Goal: Task Accomplishment & Management: Use online tool/utility

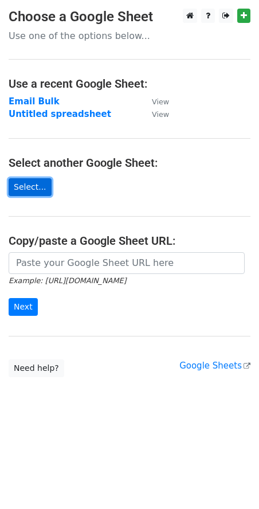
click at [29, 192] on link "Select..." at bounding box center [30, 187] width 43 height 18
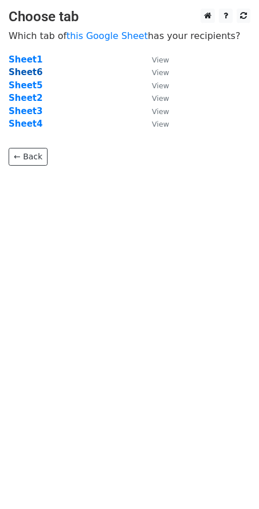
click at [22, 77] on strong "Sheet6" at bounding box center [26, 72] width 34 height 10
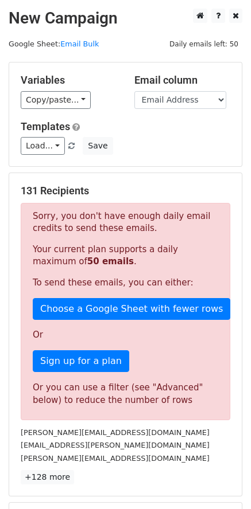
scroll to position [161, 0]
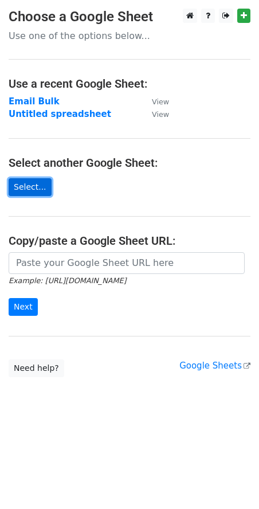
click at [33, 187] on link "Select..." at bounding box center [30, 187] width 43 height 18
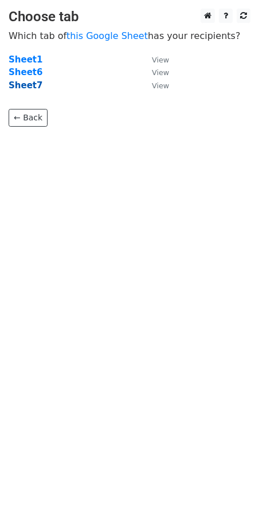
click at [30, 84] on strong "Sheet7" at bounding box center [26, 85] width 34 height 10
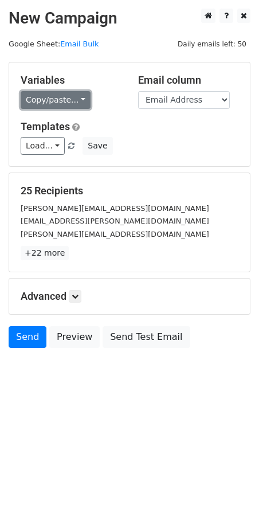
click at [72, 99] on link "Copy/paste..." at bounding box center [56, 100] width 70 height 18
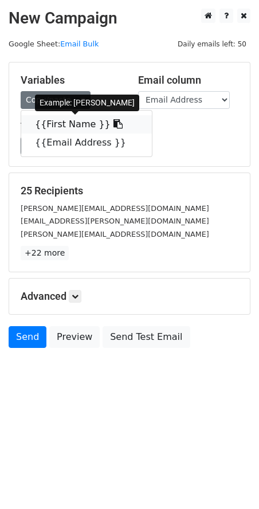
click at [67, 129] on link "{{First Name }}" at bounding box center [86, 124] width 131 height 18
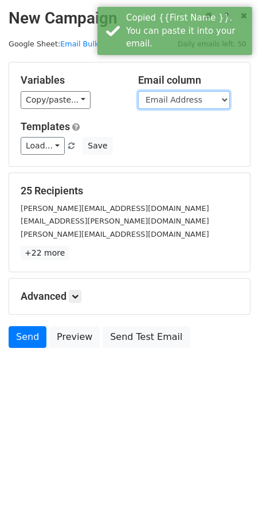
click at [205, 101] on select "First Name Email Address" at bounding box center [184, 100] width 92 height 18
click at [138, 91] on select "First Name Email Address" at bounding box center [184, 100] width 92 height 18
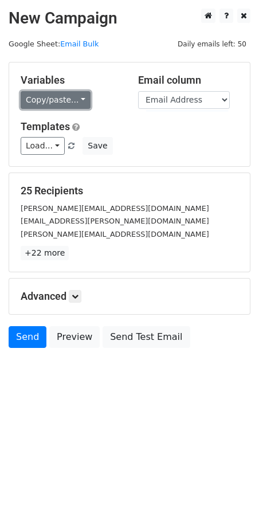
click at [72, 105] on link "Copy/paste..." at bounding box center [56, 100] width 70 height 18
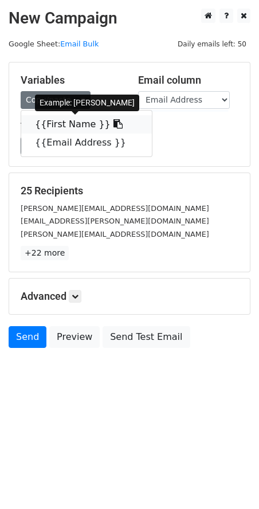
click at [65, 127] on link "{{First Name }}" at bounding box center [86, 124] width 131 height 18
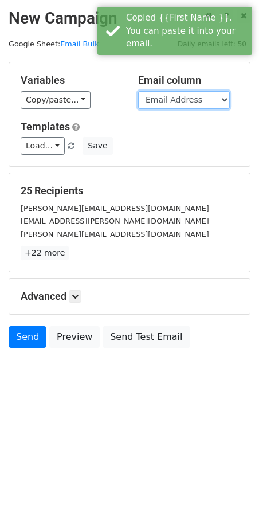
click at [208, 99] on select "First Name Email Address" at bounding box center [184, 100] width 92 height 18
click at [138, 91] on select "First Name Email Address" at bounding box center [184, 100] width 92 height 18
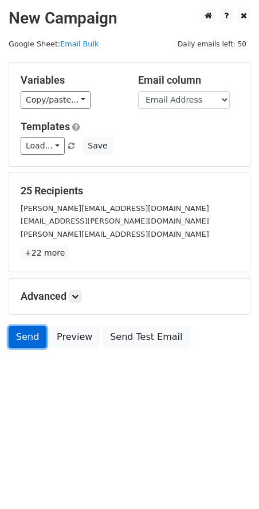
click at [16, 335] on link "Send" at bounding box center [28, 337] width 38 height 22
click at [31, 341] on link "Send" at bounding box center [28, 337] width 38 height 22
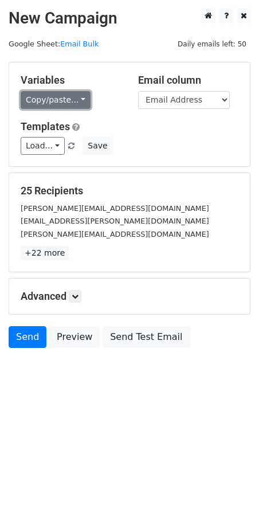
click at [79, 96] on link "Copy/paste..." at bounding box center [56, 100] width 70 height 18
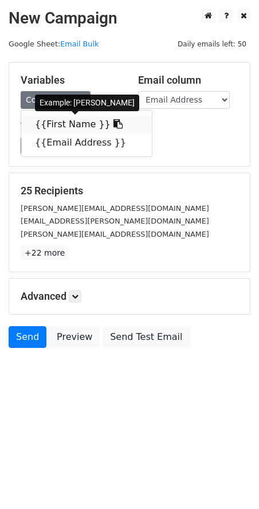
click at [66, 120] on link "{{First Name }}" at bounding box center [86, 124] width 131 height 18
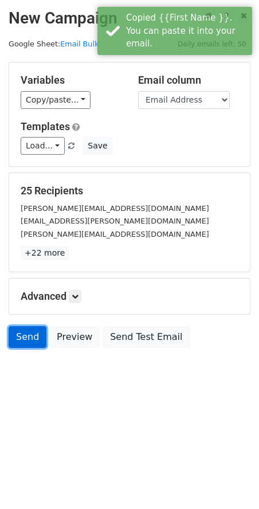
click at [22, 338] on link "Send" at bounding box center [28, 337] width 38 height 22
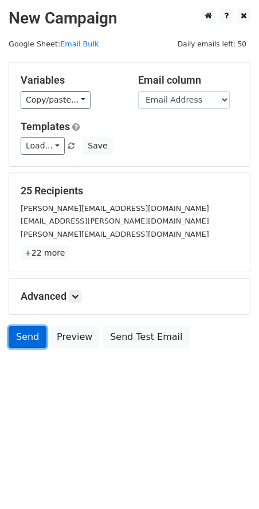
click at [27, 341] on link "Send" at bounding box center [28, 337] width 38 height 22
